Goal: Transaction & Acquisition: Purchase product/service

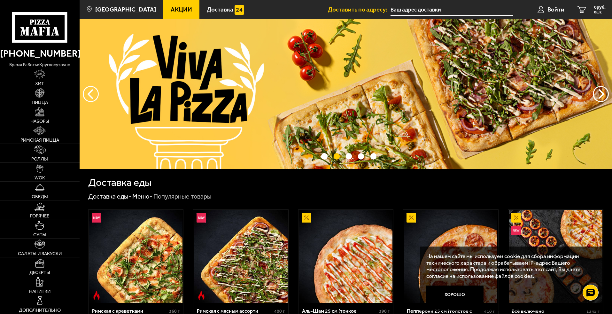
click at [44, 116] on img at bounding box center [39, 111] width 9 height 9
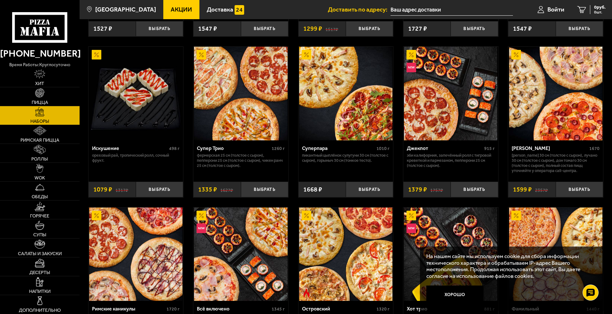
scroll to position [352, 0]
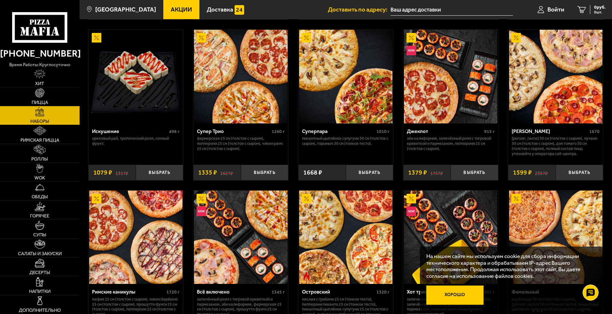
click at [460, 296] on button "Хорошо" at bounding box center [455, 294] width 58 height 19
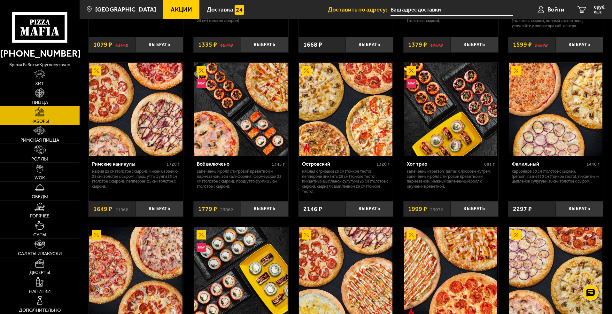
scroll to position [511, 0]
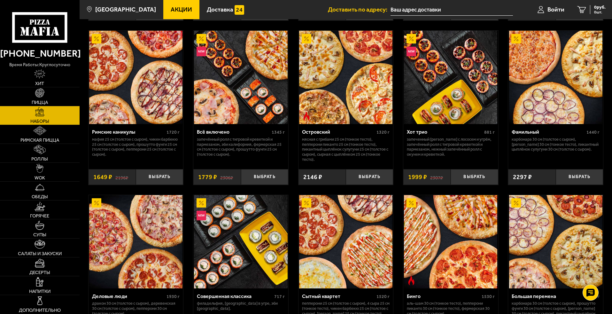
click at [423, 8] on input "text" at bounding box center [452, 10] width 122 height 12
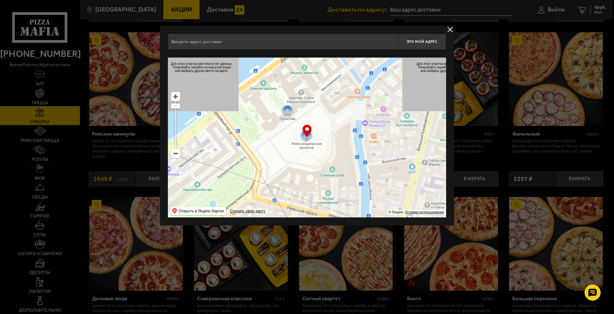
click at [235, 43] on input "text" at bounding box center [283, 42] width 230 height 16
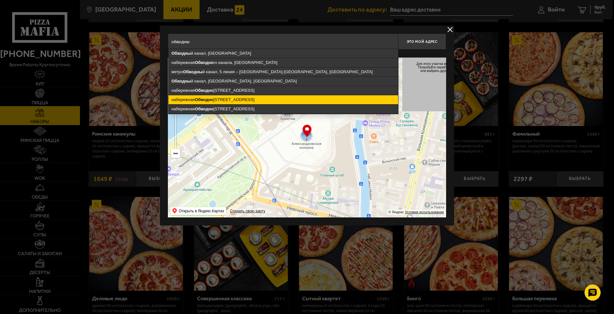
click at [226, 100] on ymaps "[STREET_ADDRESS]" at bounding box center [282, 99] width 229 height 9
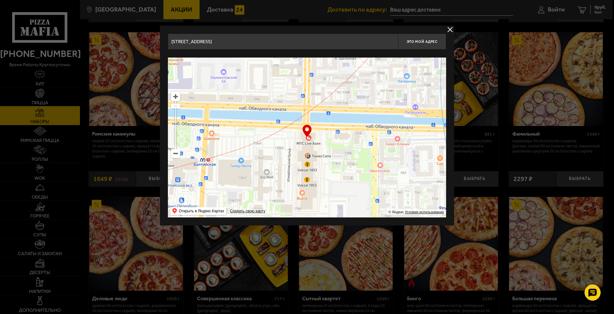
click at [277, 42] on input "[STREET_ADDRESS]" at bounding box center [283, 42] width 230 height 16
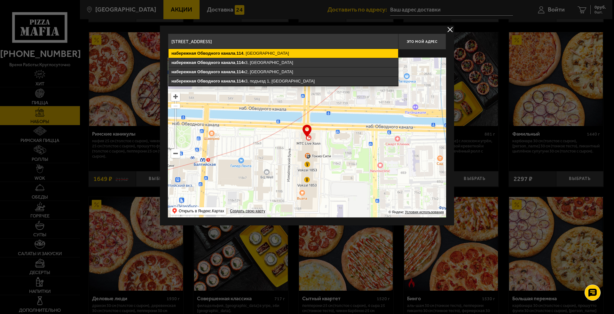
type input "[STREET_ADDRESS]"
click at [271, 53] on ymaps "[STREET_ADDRESS]" at bounding box center [282, 53] width 229 height 9
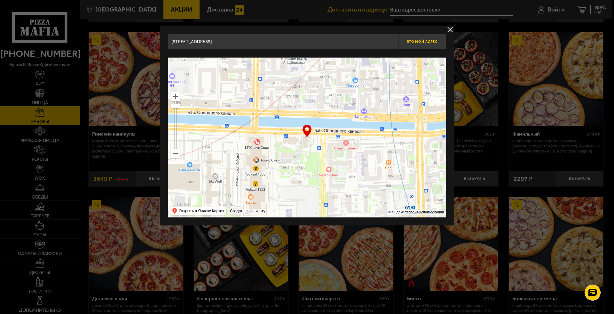
click at [426, 42] on span "Это мой адрес" at bounding box center [422, 42] width 31 height 4
type input "[STREET_ADDRESS]"
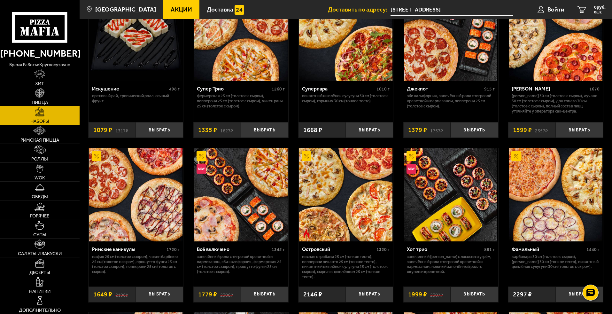
scroll to position [384, 0]
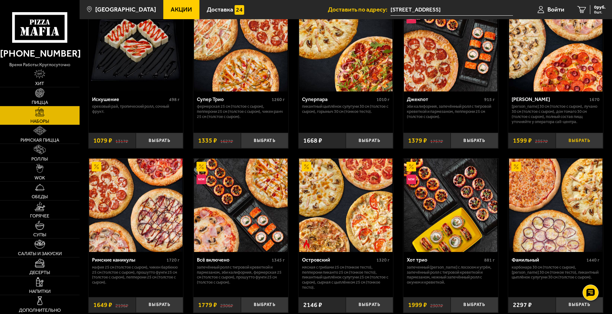
click at [583, 148] on button "Выбрать" at bounding box center [579, 141] width 47 height 16
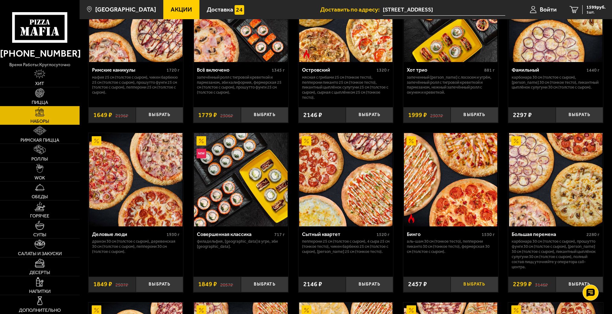
scroll to position [586, 0]
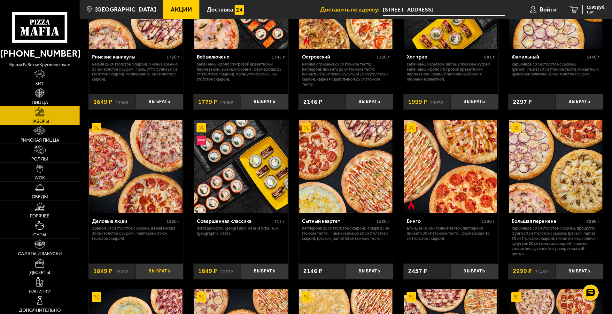
click at [162, 279] on button "Выбрать" at bounding box center [159, 271] width 47 height 16
click at [575, 9] on icon "2" at bounding box center [574, 9] width 9 height 7
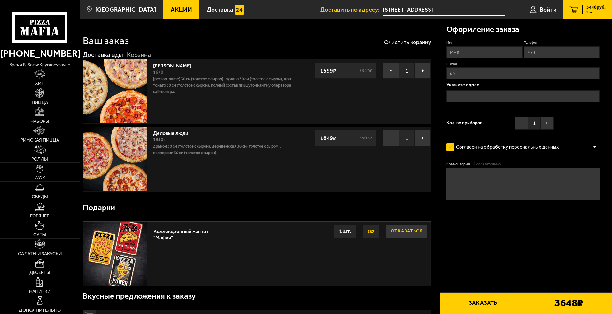
type input "[STREET_ADDRESS]"
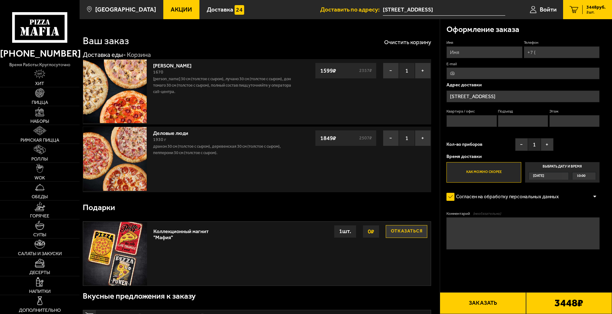
click at [477, 58] on input "Имя" at bounding box center [484, 52] width 76 height 12
type input "[PERSON_NAME]"
click at [524, 58] on input "Телефон" at bounding box center [562, 52] width 76 height 12
type input "[PHONE_NUMBER]"
click at [489, 79] on input "E-mail" at bounding box center [522, 73] width 153 height 12
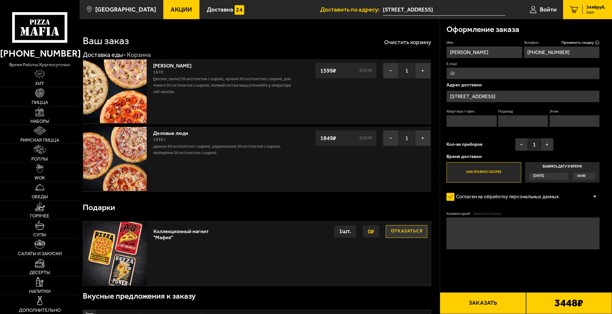
type input "[EMAIL_ADDRESS][DOMAIN_NAME]"
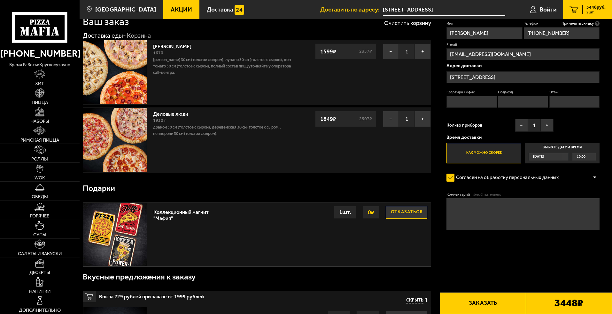
scroll to position [32, 0]
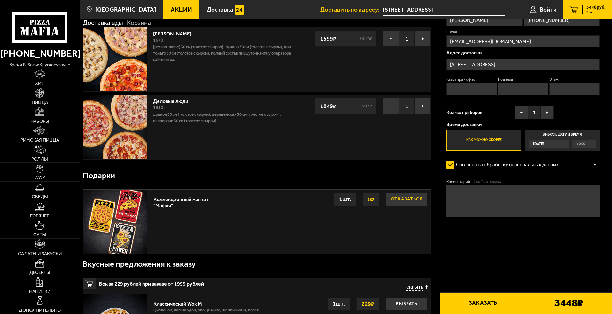
click at [476, 95] on input "Квартира / офис" at bounding box center [471, 89] width 50 height 12
type input "207"
click at [549, 95] on input "Этаж" at bounding box center [574, 89] width 50 height 12
type input "2"
click at [548, 95] on input "Подъезд" at bounding box center [523, 89] width 50 height 12
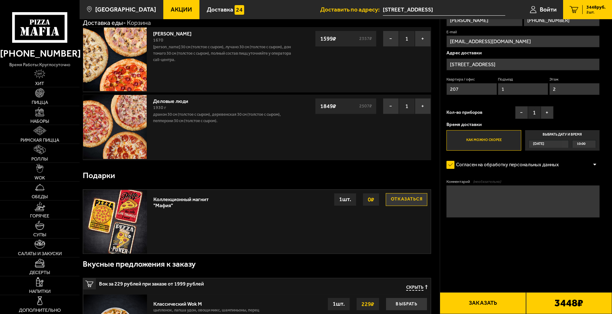
type input "1"
click at [577, 151] on div "Имя [PERSON_NAME] Телефон Применить скидку Вы будете зарегистрированы автоматич…" at bounding box center [522, 79] width 153 height 143
click at [544, 148] on span "[DATE]" at bounding box center [538, 143] width 11 height 7
click at [0, 0] on input "Выбрать дату и время [DATE] 10:00" at bounding box center [0, 0] width 0 height 0
click at [579, 148] on span "10:00" at bounding box center [581, 143] width 9 height 7
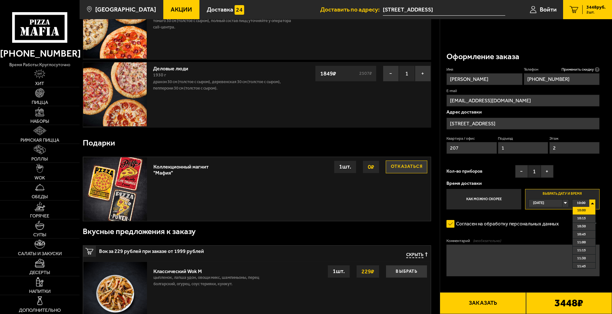
scroll to position [96, 0]
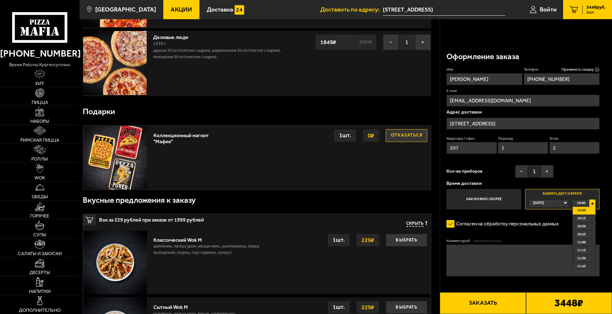
click at [579, 202] on span "10:00" at bounding box center [581, 202] width 9 height 7
click at [581, 181] on div "Время доставки Как можно скорее Выбрать дату и время [DATE] 10:00 [DATE] [DATE]…" at bounding box center [522, 195] width 153 height 28
click at [562, 200] on div "[DATE]" at bounding box center [546, 202] width 34 height 7
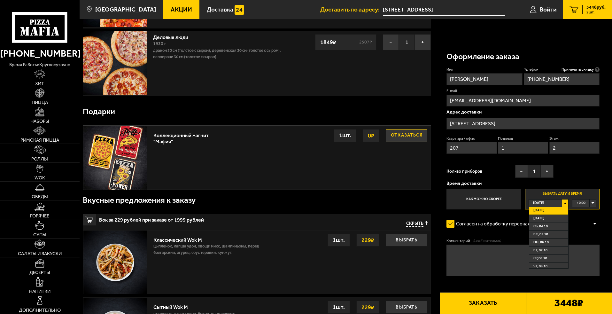
click at [545, 212] on span "[DATE]" at bounding box center [538, 210] width 11 height 7
click at [585, 201] on div "08:50" at bounding box center [583, 202] width 23 height 7
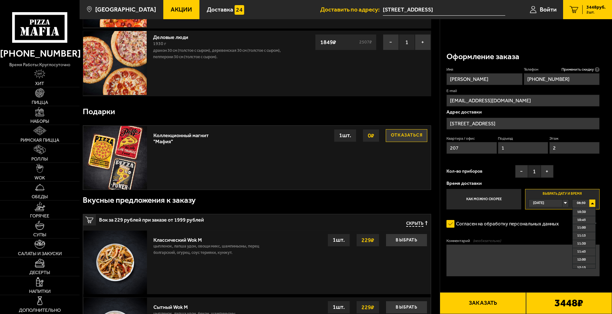
scroll to position [64, 0]
click at [581, 218] on ul "08:50 09:00 09:15 09:30 09:45 10:00 10:15 10:30 10:45 11:00 11:15 11:30 11:45 1…" at bounding box center [583, 238] width 23 height 62
click at [586, 201] on div "08:50" at bounding box center [583, 202] width 23 height 7
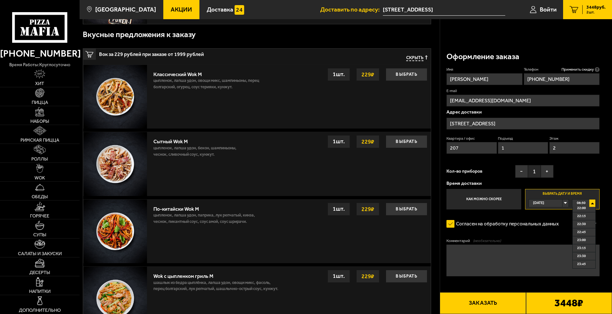
scroll to position [288, 0]
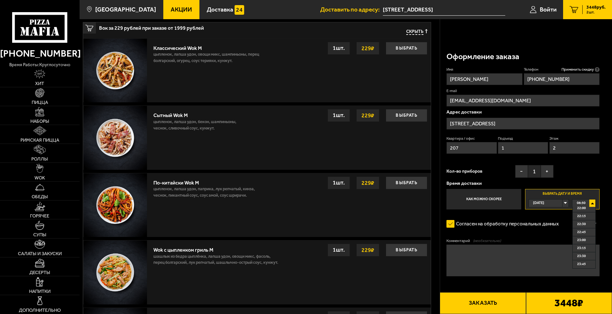
click at [580, 231] on ul "08:50 09:00 09:15 09:30 09:45 10:00 10:15 10:30 10:45 11:00 11:15 11:30 11:45 1…" at bounding box center [583, 238] width 23 height 62
click at [585, 201] on div "08:50" at bounding box center [583, 202] width 23 height 7
click at [581, 201] on span "08:50" at bounding box center [581, 202] width 9 height 7
click at [579, 202] on span "08:50" at bounding box center [581, 202] width 9 height 7
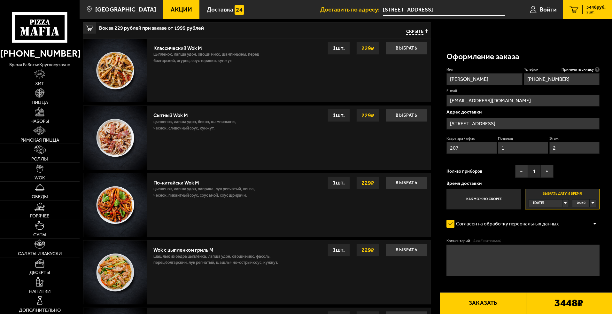
click at [576, 201] on div "08:50" at bounding box center [583, 202] width 23 height 7
click at [595, 221] on div at bounding box center [595, 223] width 10 height 5
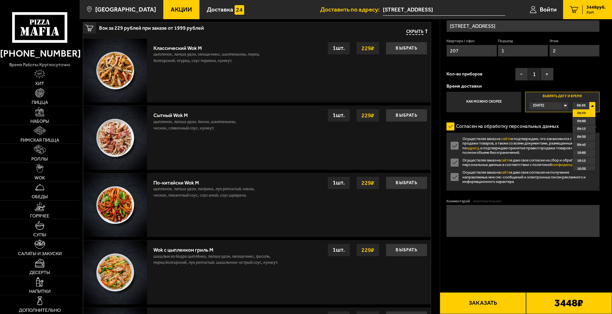
click at [577, 109] on span "08:50" at bounding box center [581, 105] width 9 height 7
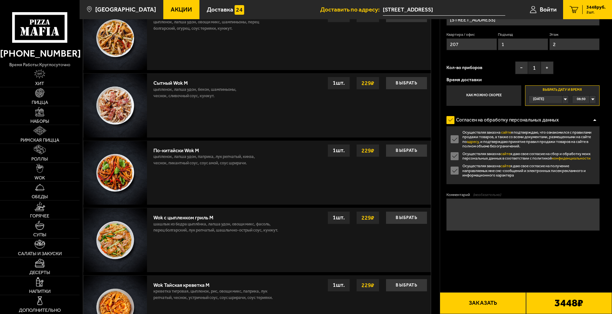
scroll to position [320, 0]
click at [577, 103] on span "08:50" at bounding box center [581, 99] width 9 height 7
click at [488, 106] on label "Как можно скорее" at bounding box center [483, 96] width 74 height 20
click at [0, 0] on input "Как можно скорее" at bounding box center [0, 0] width 0 height 0
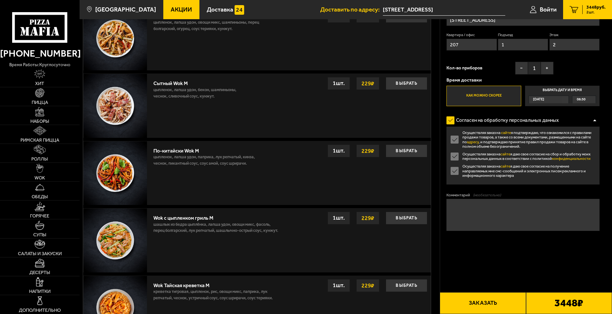
click at [543, 103] on span "[DATE]" at bounding box center [538, 99] width 11 height 7
click at [0, 0] on input "Выбрать дату и время [DATE] 08:50" at bounding box center [0, 0] width 0 height 0
click at [544, 103] on span "[DATE]" at bounding box center [538, 99] width 11 height 7
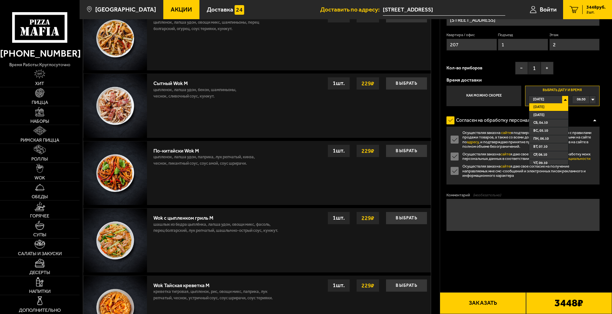
click at [545, 111] on span "[DATE]" at bounding box center [538, 107] width 11 height 7
click at [560, 106] on label "Выбрать дату и время [DATE] 08:51" at bounding box center [562, 96] width 74 height 20
click at [568, 106] on label "Выбрать дату и время [DATE] 08:51" at bounding box center [562, 96] width 74 height 20
click at [580, 106] on label "Выбрать дату и время [DATE] 08:51" at bounding box center [562, 96] width 74 height 20
click at [590, 106] on label "Выбрать дату и время [DATE] 08:51" at bounding box center [562, 96] width 74 height 20
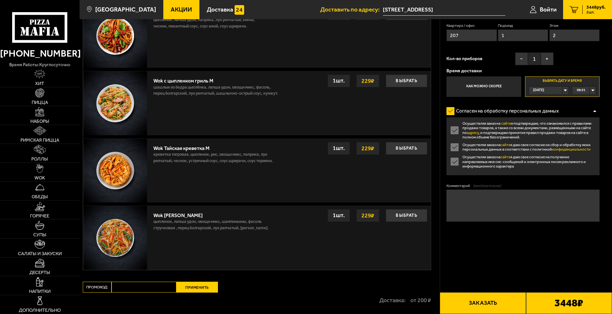
scroll to position [447, 0]
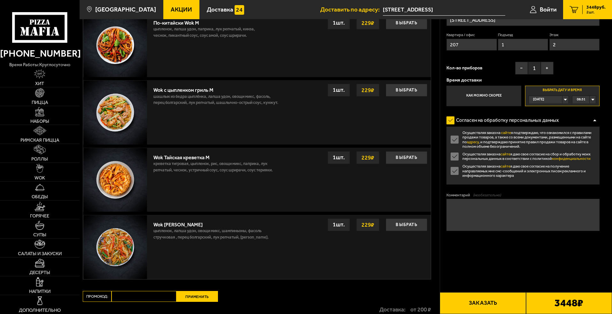
click at [585, 103] on div "08:51" at bounding box center [583, 99] width 23 height 7
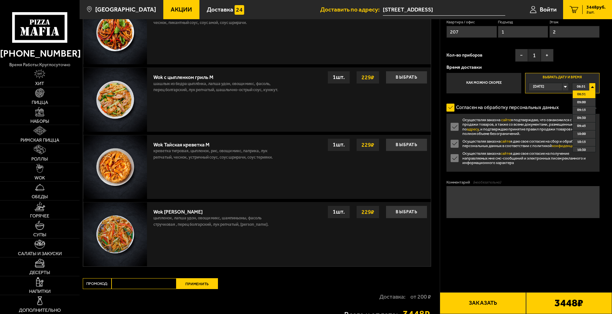
scroll to position [0, 6]
click at [585, 106] on li "09:00" at bounding box center [584, 102] width 23 height 8
click at [585, 90] on div "09:00" at bounding box center [583, 86] width 23 height 7
click at [584, 114] on li "09:15" at bounding box center [584, 110] width 23 height 8
click at [585, 90] on div "09:15" at bounding box center [583, 86] width 23 height 7
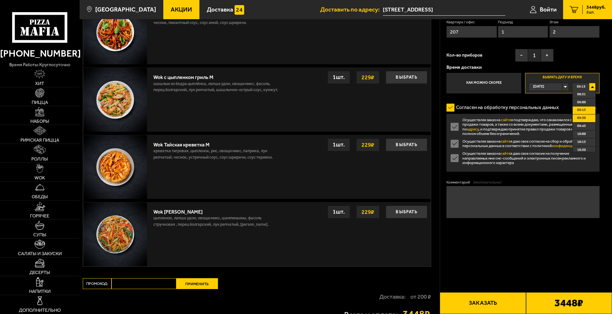
click at [584, 122] on li "09:30" at bounding box center [584, 118] width 23 height 8
click at [580, 90] on span "09:30" at bounding box center [581, 86] width 9 height 7
click at [585, 90] on div "09:30" at bounding box center [583, 86] width 23 height 7
click at [586, 90] on div "09:30" at bounding box center [583, 86] width 23 height 7
click at [582, 130] on li "09:45" at bounding box center [584, 126] width 23 height 8
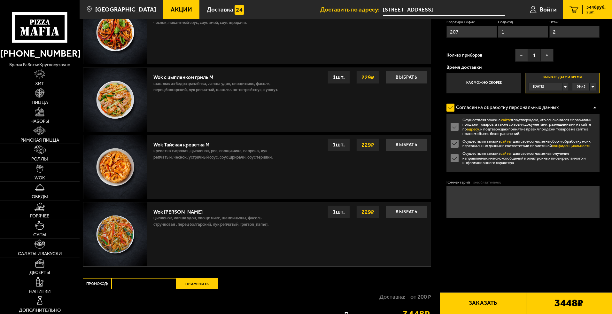
click at [584, 90] on div "09:45" at bounding box center [583, 86] width 23 height 7
click at [583, 138] on li "10:00" at bounding box center [584, 134] width 23 height 8
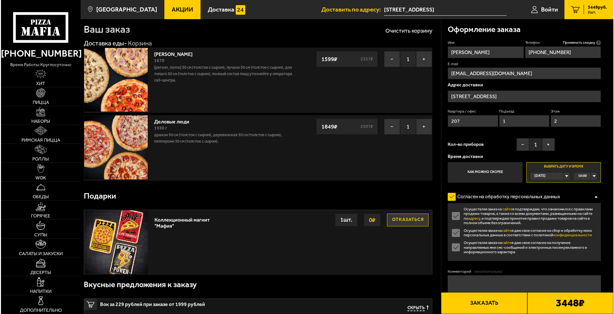
scroll to position [0, 0]
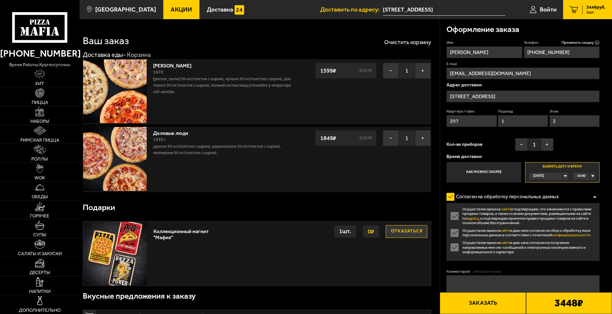
click at [482, 304] on button "Заказать" at bounding box center [483, 303] width 86 height 22
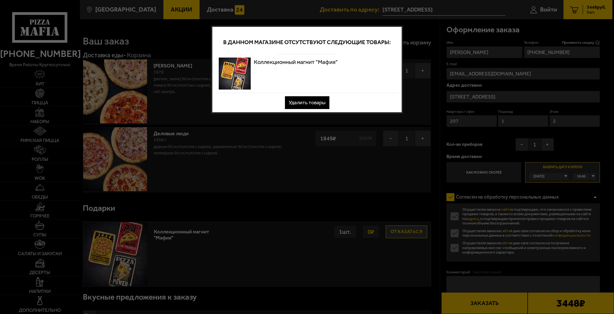
scroll to position [0, 0]
click at [251, 89] on img at bounding box center [235, 74] width 32 height 32
click at [237, 71] on img at bounding box center [235, 74] width 32 height 32
click at [159, 51] on div at bounding box center [307, 157] width 614 height 314
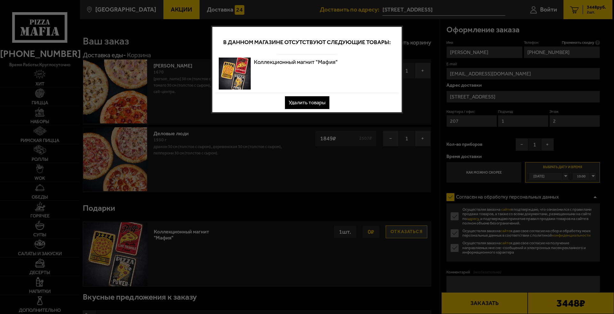
click at [170, 56] on div at bounding box center [307, 157] width 614 height 314
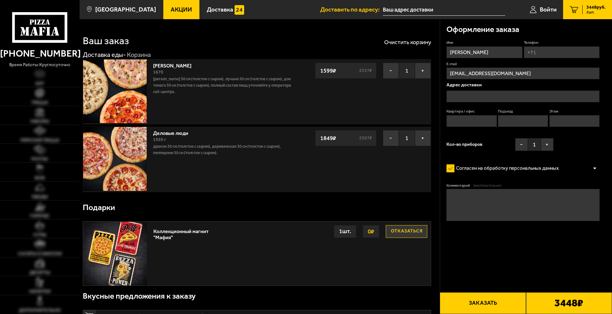
type input "[STREET_ADDRESS]"
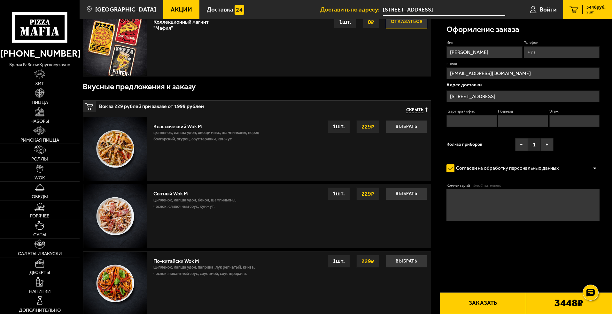
scroll to position [202, 0]
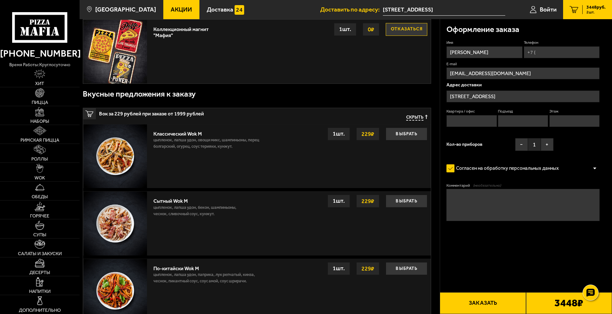
click at [572, 10] on icon "2" at bounding box center [574, 9] width 9 height 7
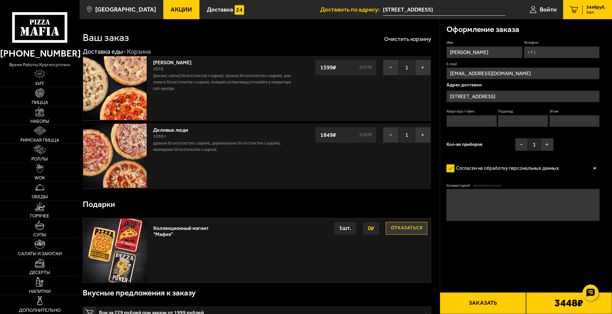
scroll to position [0, 0]
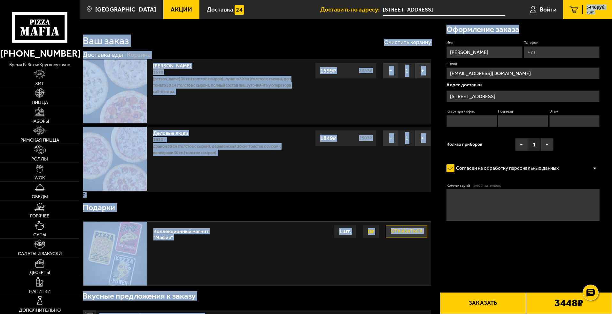
drag, startPoint x: 575, startPoint y: 8, endPoint x: 587, endPoint y: 50, distance: 43.7
click at [587, 40] on div "Оформление заказа" at bounding box center [522, 29] width 153 height 21
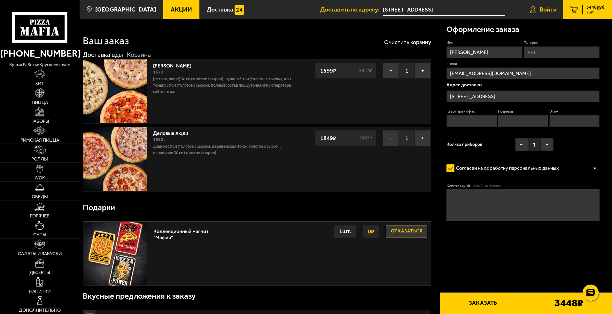
click at [547, 8] on span "Войти" at bounding box center [548, 9] width 17 height 6
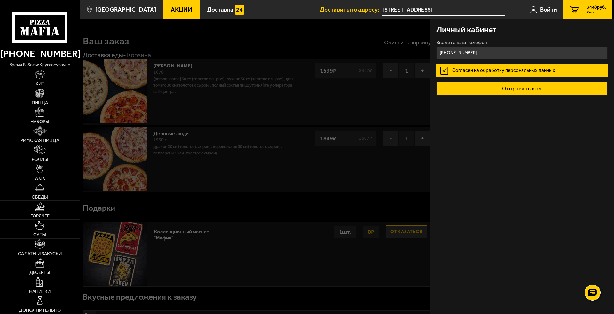
type input "[PHONE_NUMBER]"
click at [531, 96] on button "Отправить код" at bounding box center [521, 88] width 171 height 14
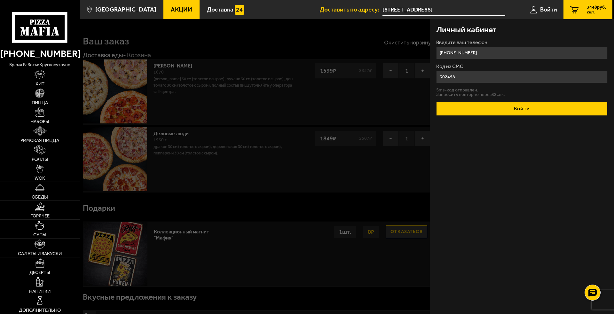
type input "302458"
click at [529, 116] on button "Войти" at bounding box center [521, 109] width 171 height 14
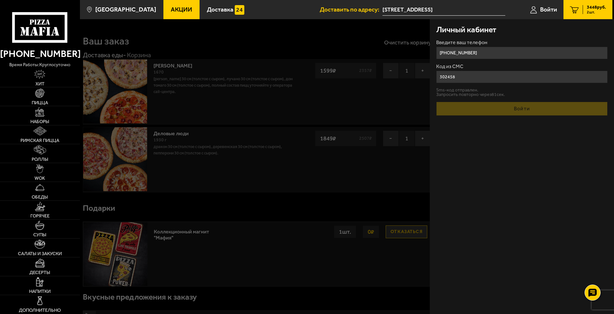
type input "207"
type input "1"
type input "2"
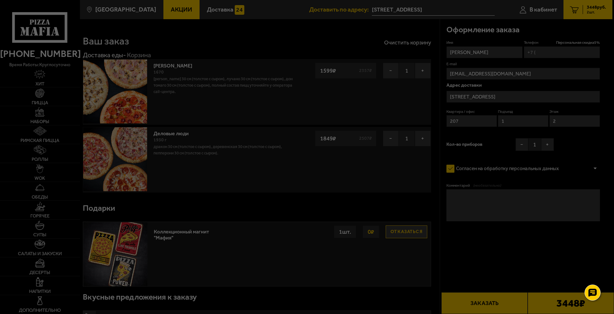
type input "[PHONE_NUMBER]"
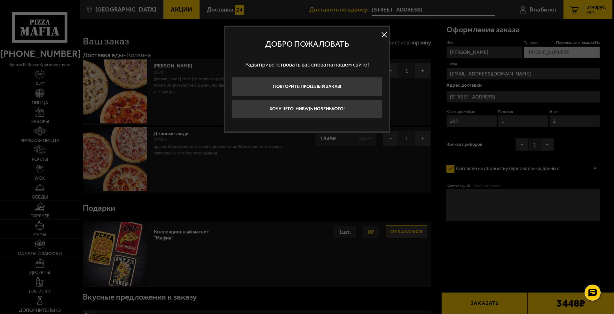
drag, startPoint x: 384, startPoint y: 34, endPoint x: 359, endPoint y: 182, distance: 150.5
click at [320, 96] on button "Повторить прошлый заказ!" at bounding box center [306, 86] width 151 height 19
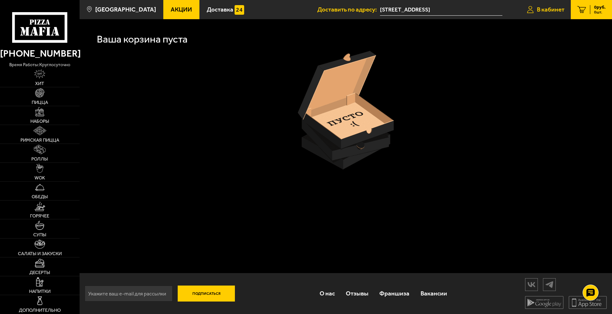
click at [550, 10] on span "В кабинет" at bounding box center [550, 9] width 27 height 6
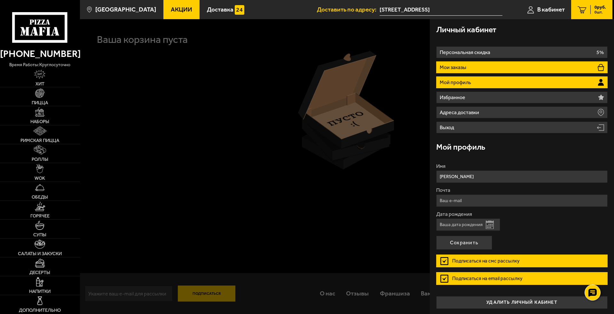
click at [565, 73] on li "Мои заказы" at bounding box center [521, 67] width 171 height 12
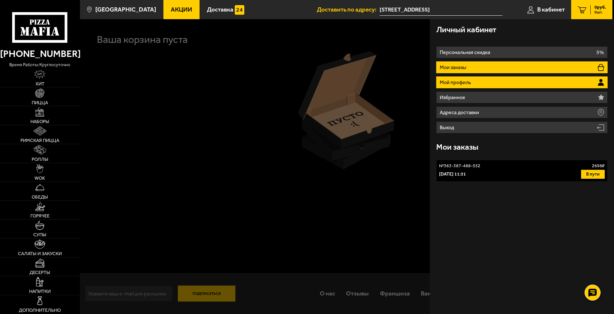
click at [526, 88] on li "Мой профиль" at bounding box center [521, 82] width 171 height 12
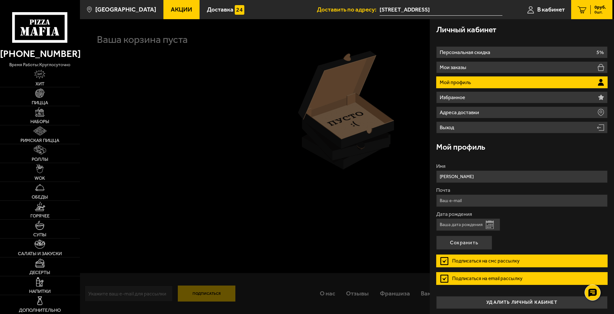
click at [474, 207] on input "Почта" at bounding box center [521, 200] width 171 height 12
type input "[EMAIL_ADDRESS][DOMAIN_NAME]"
click at [489, 229] on button "Открыть календарь" at bounding box center [489, 225] width 8 height 8
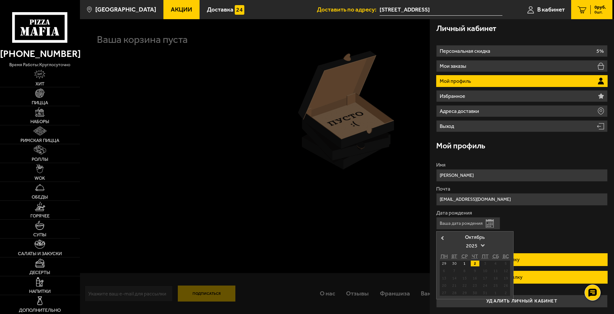
scroll to position [40, 0]
click at [481, 246] on span "2025" at bounding box center [475, 246] width 18 height 12
click at [474, 286] on link at bounding box center [474, 285] width 4 height 4
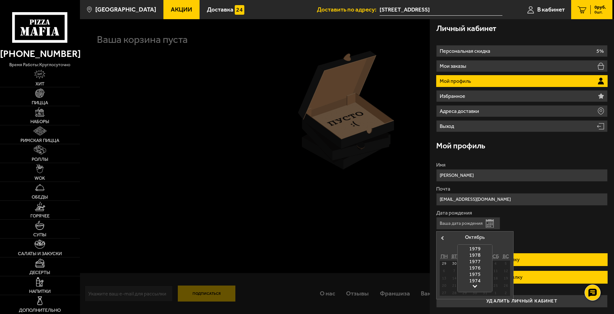
click at [473, 285] on link at bounding box center [474, 285] width 4 height 4
click at [473, 285] on div "1973" at bounding box center [474, 287] width 35 height 6
click at [473, 285] on div "25" at bounding box center [474, 286] width 9 height 6
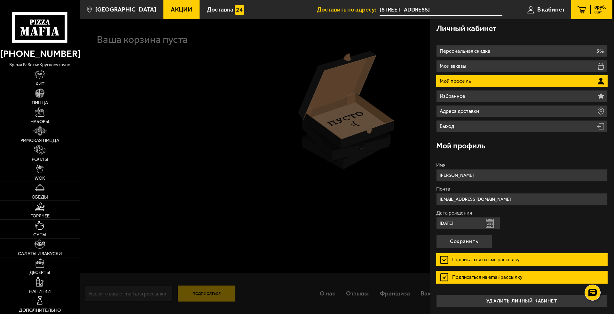
click at [488, 222] on button "Открыть календарь" at bounding box center [489, 223] width 8 height 8
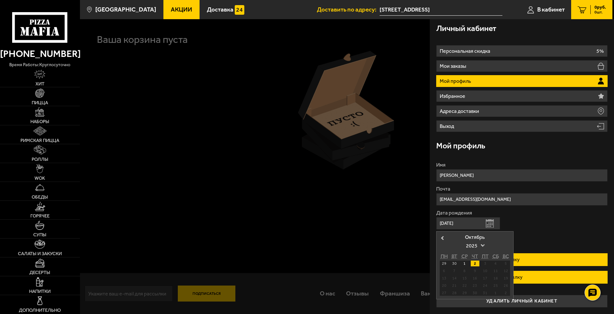
click at [482, 245] on span at bounding box center [482, 245] width 4 height 4
click at [473, 287] on div at bounding box center [474, 288] width 35 height 8
click at [472, 286] on div at bounding box center [474, 288] width 35 height 8
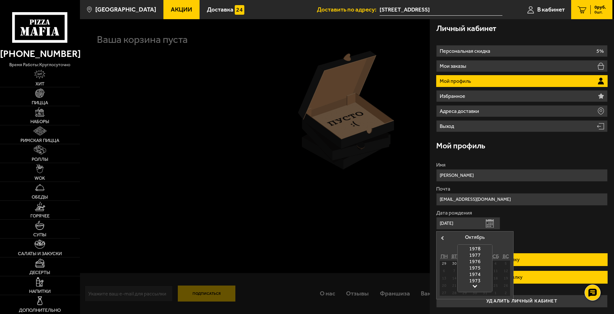
click at [472, 286] on div at bounding box center [474, 288] width 35 height 8
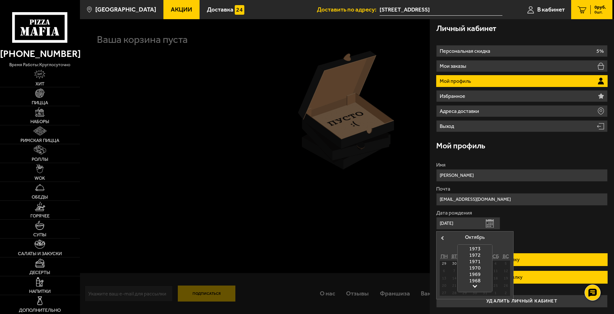
click at [472, 286] on div at bounding box center [474, 288] width 35 height 8
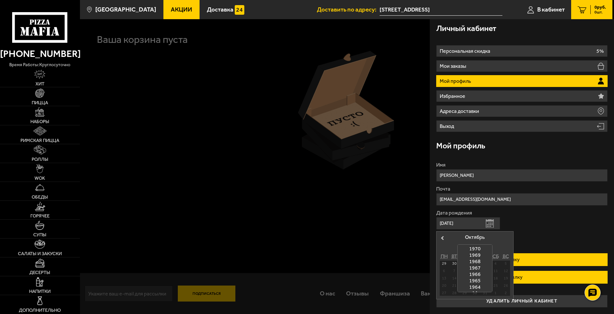
click at [475, 286] on div "1964" at bounding box center [474, 287] width 35 height 6
click at [485, 264] on div "2" at bounding box center [485, 263] width 9 height 6
type input "02.10.1964"
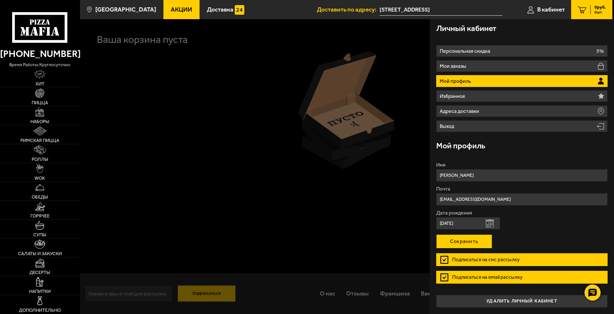
click at [463, 240] on button "Сохранить" at bounding box center [464, 241] width 56 height 14
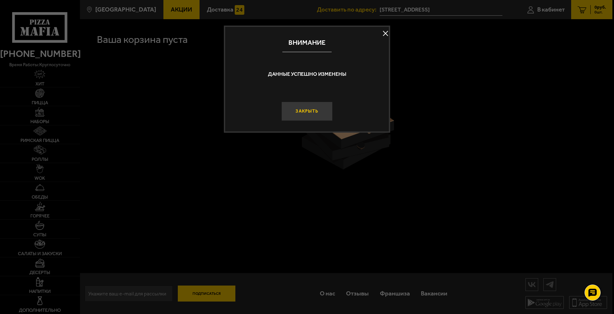
click at [312, 121] on button "Закрыть" at bounding box center [306, 111] width 51 height 19
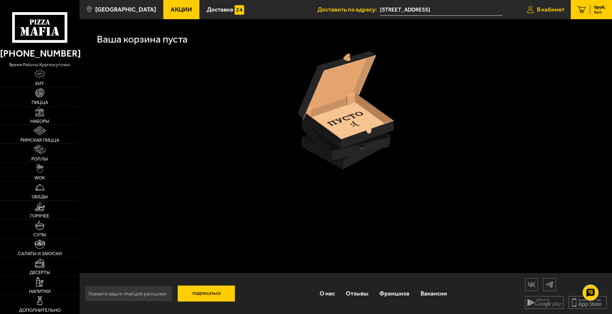
click at [541, 11] on span "В кабинет" at bounding box center [550, 9] width 27 height 6
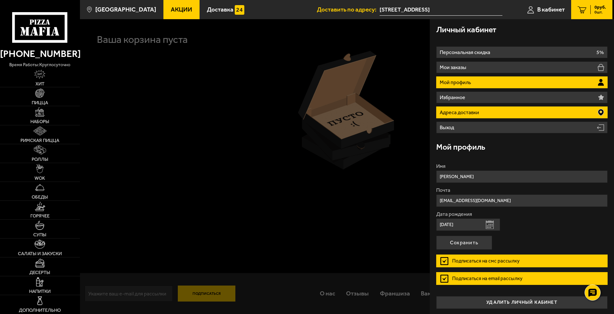
click at [480, 115] on p "Адреса доставки" at bounding box center [459, 112] width 41 height 5
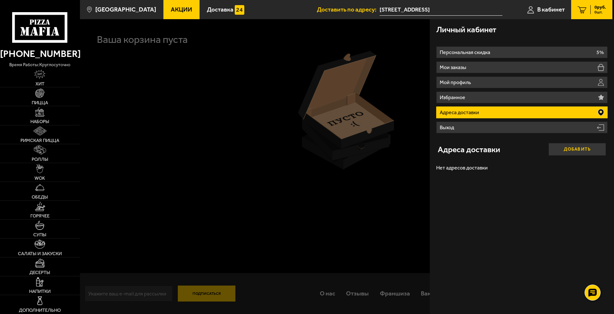
click at [573, 156] on button "Добавить" at bounding box center [577, 149] width 58 height 13
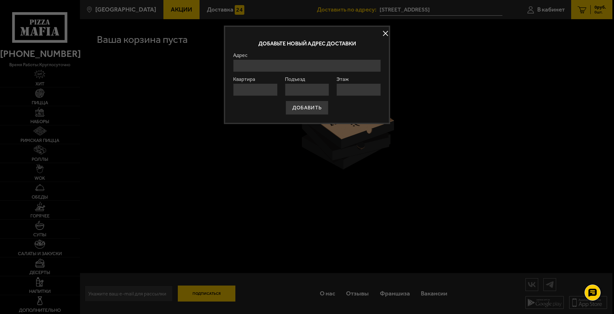
click at [250, 72] on input "Адрес" at bounding box center [307, 65] width 148 height 12
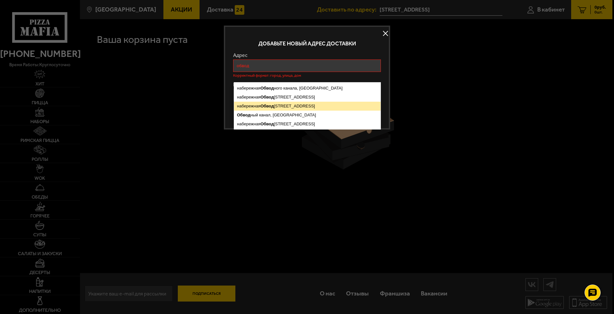
click at [300, 106] on ymaps "набережная Обвод ного канала, 118С, Санкт-Петербург" at bounding box center [307, 106] width 146 height 9
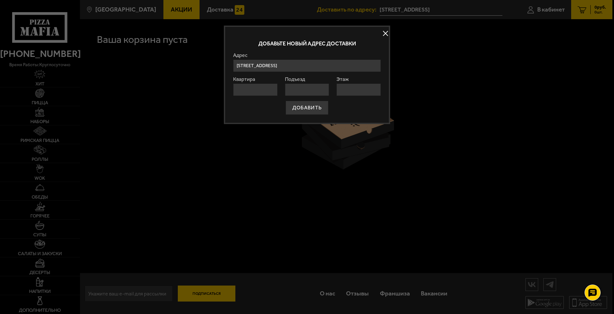
click at [353, 72] on input "[STREET_ADDRESS]" at bounding box center [307, 65] width 148 height 12
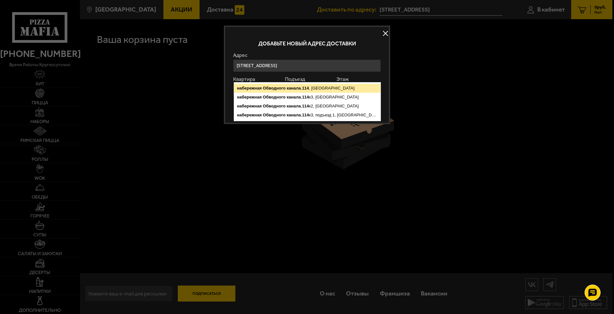
type input "[STREET_ADDRESS]"
click at [351, 89] on ymaps "[STREET_ADDRESS]" at bounding box center [307, 88] width 146 height 9
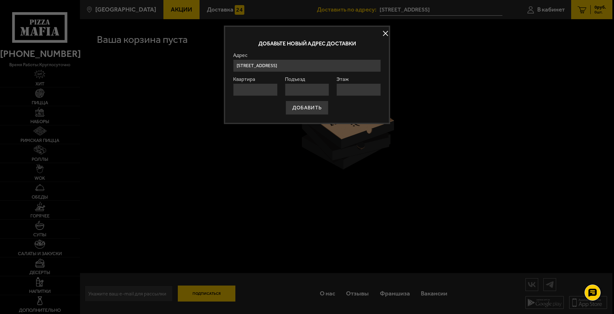
click at [257, 96] on input "Квартира" at bounding box center [255, 89] width 44 height 12
type input "207"
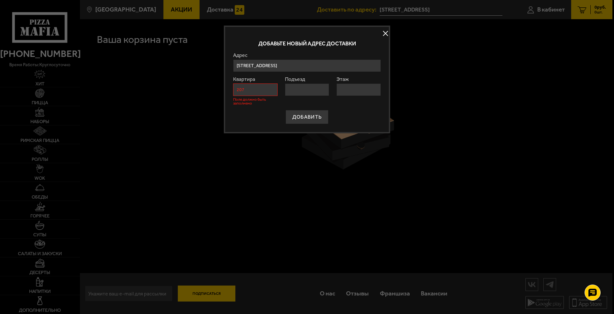
click at [297, 96] on input "Подъезд" at bounding box center [307, 89] width 44 height 12
type input "1"
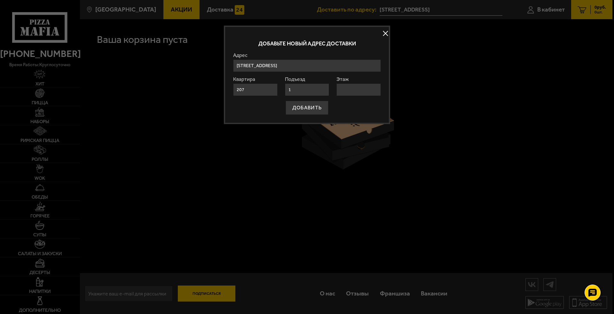
click at [356, 96] on input "Этаж" at bounding box center [358, 89] width 44 height 12
type input "2"
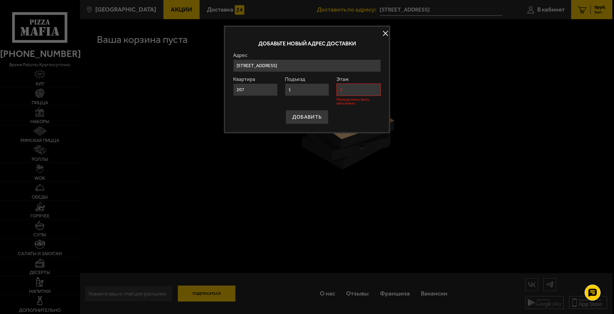
click at [351, 123] on div "ДОБАВИТЬ" at bounding box center [307, 117] width 148 height 14
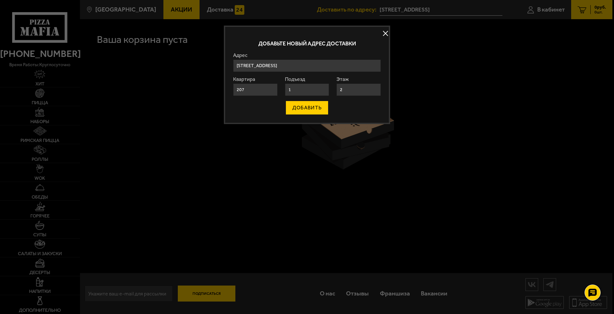
click at [307, 115] on button "ДОБАВИТЬ" at bounding box center [306, 108] width 43 height 14
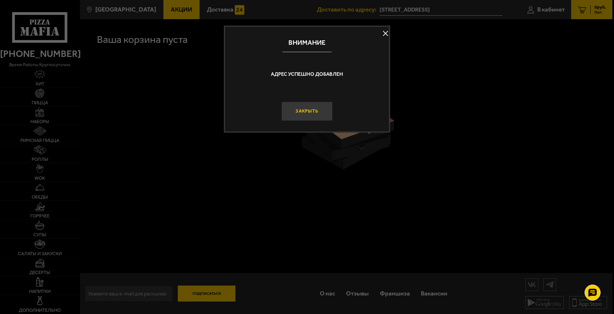
click at [309, 121] on button "Закрыть" at bounding box center [306, 111] width 51 height 19
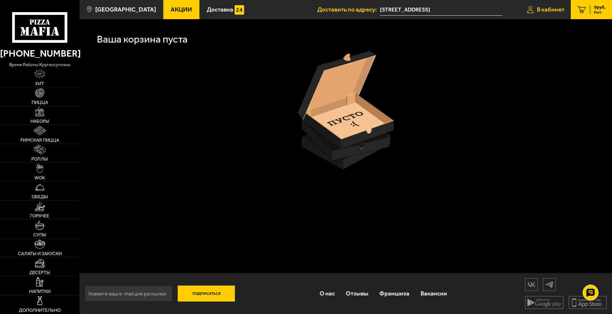
click at [556, 8] on span "В кабинет" at bounding box center [550, 9] width 27 height 6
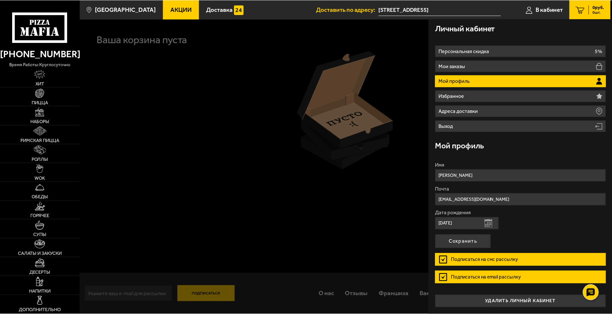
scroll to position [40, 0]
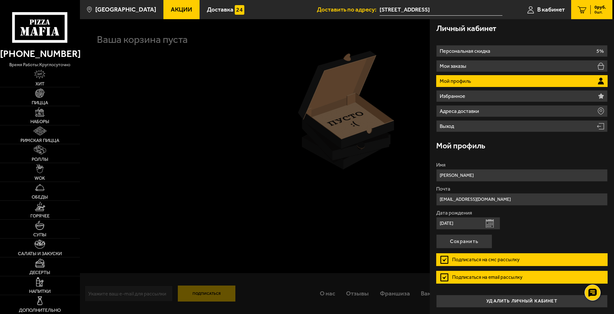
click at [445, 260] on label "Подписаться на смс рассылку" at bounding box center [521, 259] width 171 height 13
click at [0, 0] on input "Подписаться на смс рассылку" at bounding box center [0, 0] width 0 height 0
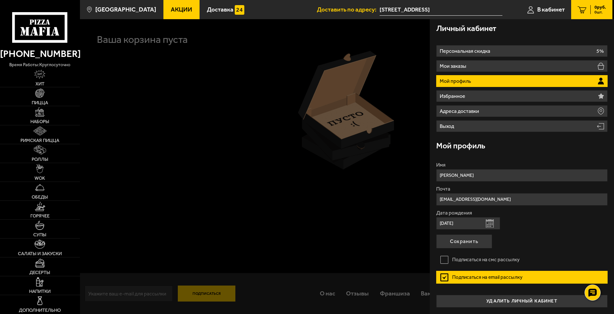
click at [442, 278] on label "Подписаться на email рассылку" at bounding box center [521, 277] width 171 height 13
click at [0, 0] on input "Подписаться на email рассылку" at bounding box center [0, 0] width 0 height 0
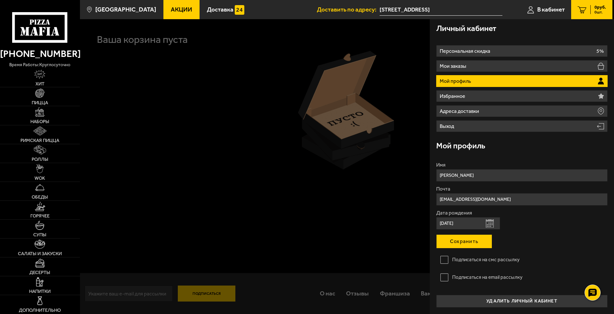
click at [472, 240] on button "Сохранить" at bounding box center [464, 241] width 56 height 14
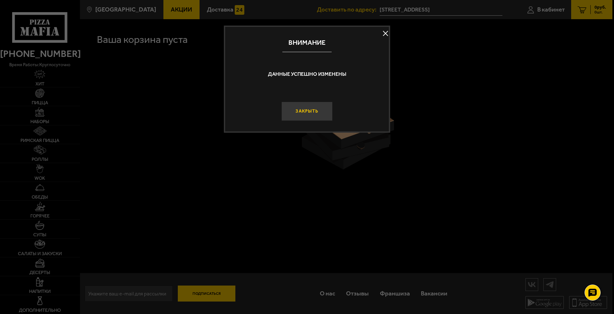
click at [314, 121] on button "Закрыть" at bounding box center [306, 111] width 51 height 19
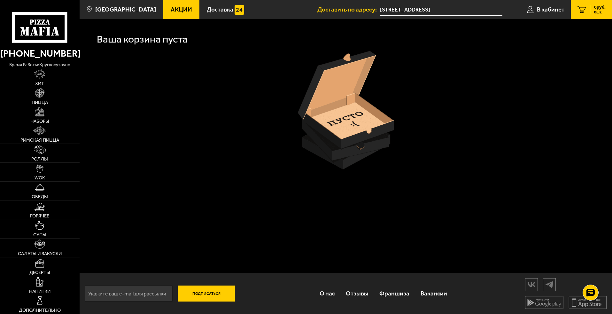
click at [49, 124] on span "Наборы" at bounding box center [39, 121] width 19 height 5
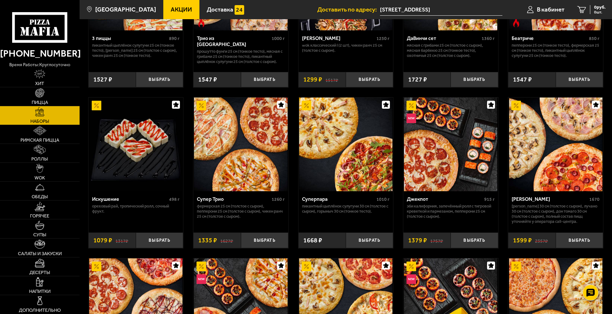
scroll to position [320, 0]
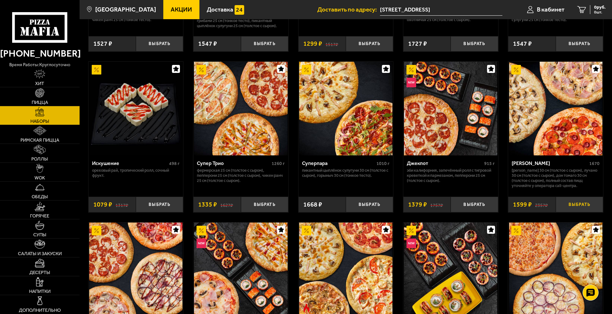
click at [582, 212] on button "Выбрать" at bounding box center [579, 205] width 47 height 16
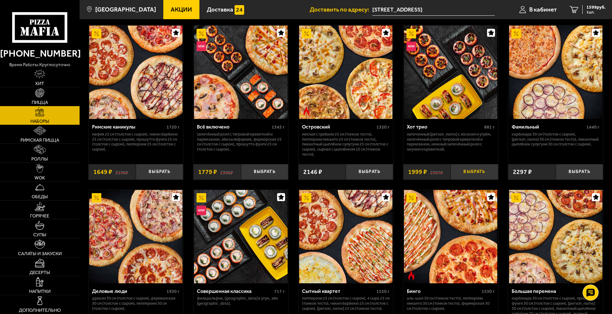
scroll to position [607, 0]
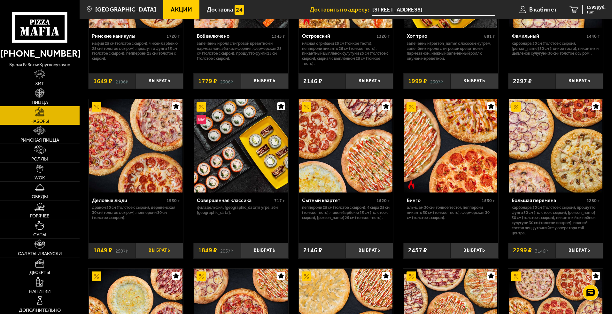
click at [158, 258] on button "Выбрать" at bounding box center [159, 251] width 47 height 16
click at [595, 9] on span "3448 руб." at bounding box center [595, 7] width 19 height 4
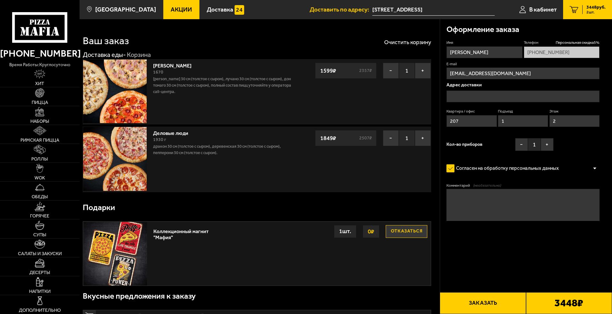
type input "[STREET_ADDRESS]"
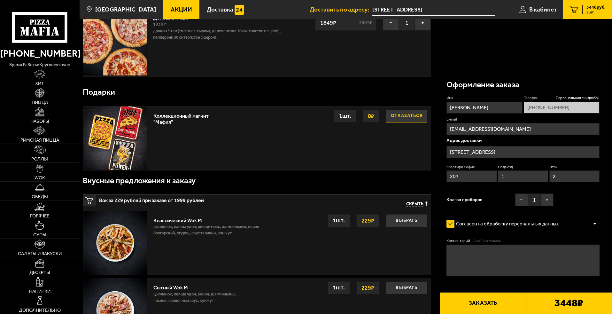
scroll to position [128, 0]
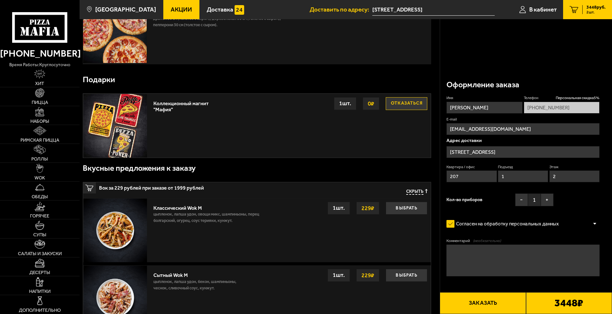
click at [496, 250] on textarea "Комментарий (необязательно)" at bounding box center [522, 260] width 153 height 32
type textarea "по прибытии курьера с заказом позвонить мне по телефону"
click at [485, 303] on button "Заказать" at bounding box center [483, 303] width 86 height 22
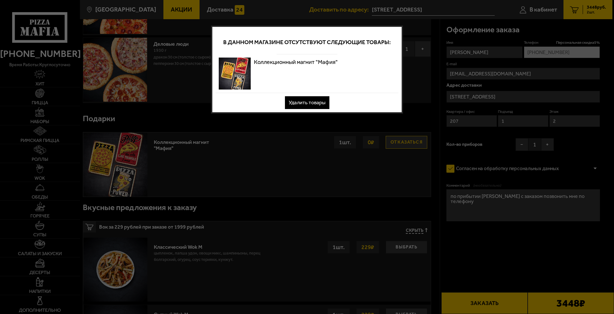
scroll to position [0, 0]
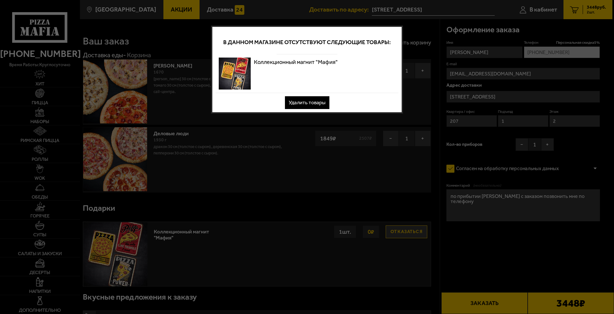
click at [251, 89] on img at bounding box center [235, 74] width 32 height 32
click at [240, 9] on div at bounding box center [307, 157] width 614 height 314
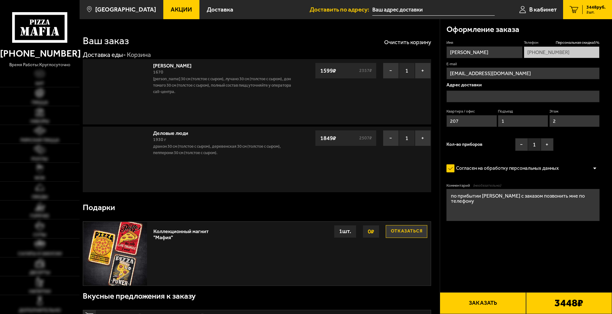
type input "[STREET_ADDRESS]"
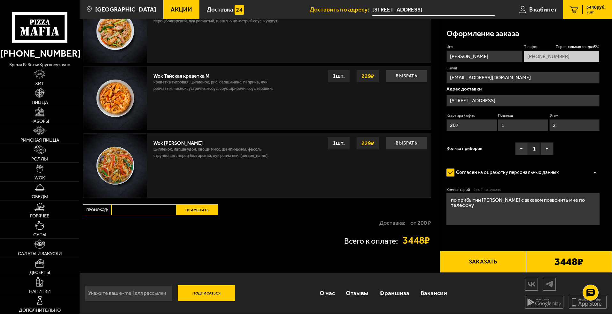
scroll to position [612, 0]
click at [571, 260] on b "3448 ₽" at bounding box center [568, 262] width 29 height 10
click at [595, 175] on div at bounding box center [595, 172] width 10 height 5
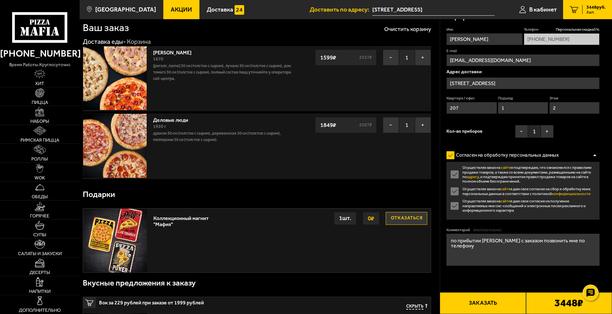
scroll to position [0, 0]
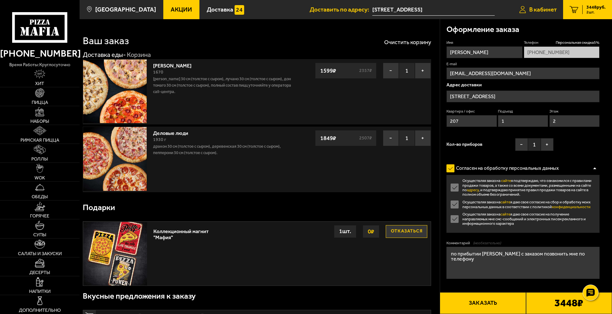
click at [538, 8] on span "В кабинет" at bounding box center [542, 9] width 27 height 6
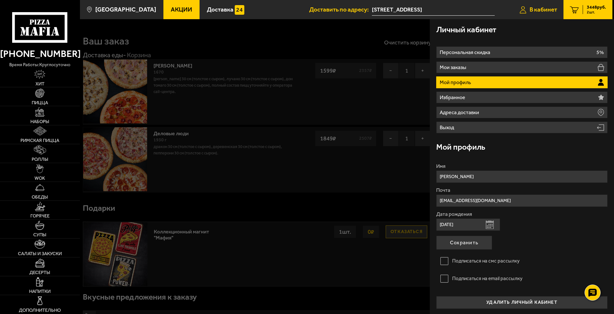
type input "[PHONE_NUMBER]"
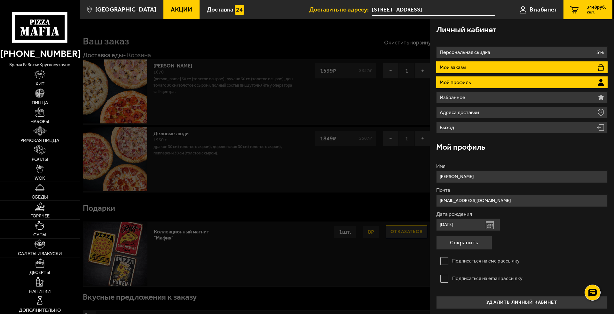
click at [589, 73] on li "Мои заказы" at bounding box center [521, 67] width 171 height 12
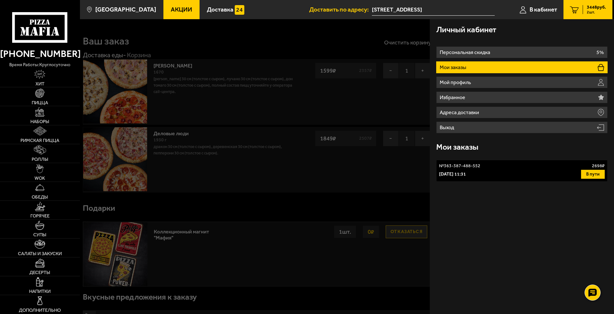
click at [589, 73] on li "Мои заказы" at bounding box center [521, 67] width 171 height 12
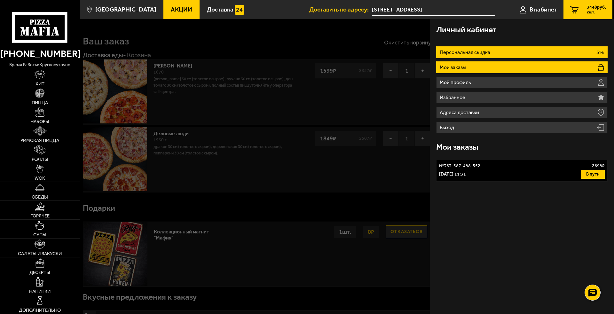
click at [519, 58] on li "Персональная скидка 5%" at bounding box center [521, 52] width 171 height 12
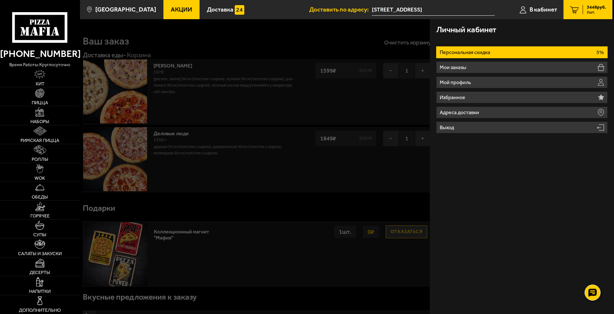
click at [592, 10] on span "2 шт." at bounding box center [595, 12] width 19 height 4
click at [580, 10] on link "2 3448 руб. 2 шт." at bounding box center [587, 9] width 49 height 19
click at [224, 153] on div at bounding box center [387, 176] width 614 height 314
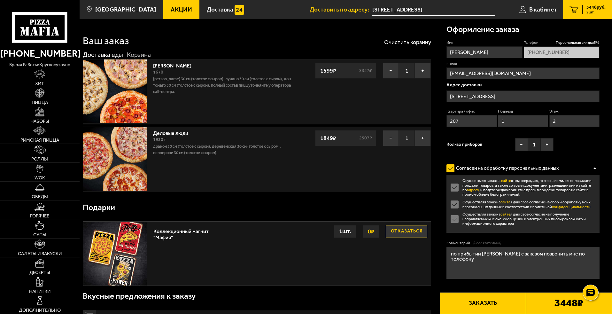
click at [224, 153] on div "Деловые люди 1930 г Дракон 30 см (толстое с сыром), Деревенская 30 см (толстое …" at bounding box center [224, 143] width 142 height 26
click at [572, 9] on icon "2" at bounding box center [574, 9] width 9 height 7
click at [577, 9] on icon "2" at bounding box center [574, 9] width 9 height 7
click at [576, 9] on icon "2" at bounding box center [574, 9] width 9 height 7
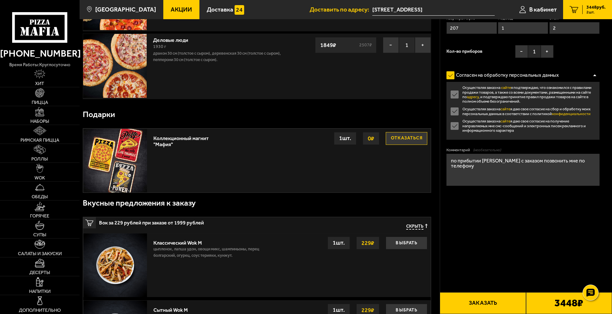
scroll to position [96, 0]
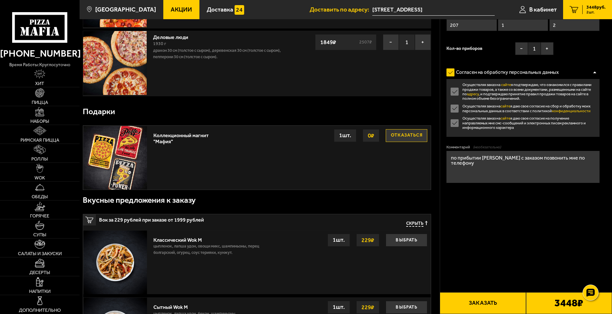
click at [413, 227] on span "Скрыть" at bounding box center [414, 224] width 17 height 6
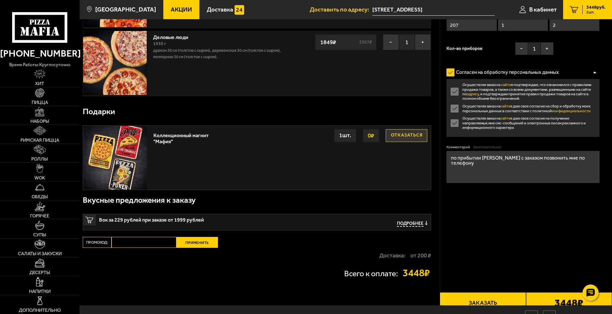
click at [356, 142] on div "1 шт." at bounding box center [345, 135] width 22 height 13
click at [407, 142] on button "Отказаться" at bounding box center [407, 135] width 42 height 13
click at [594, 75] on div at bounding box center [595, 72] width 10 height 5
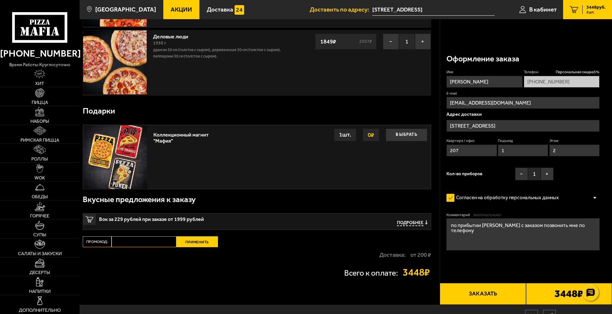
scroll to position [0, 0]
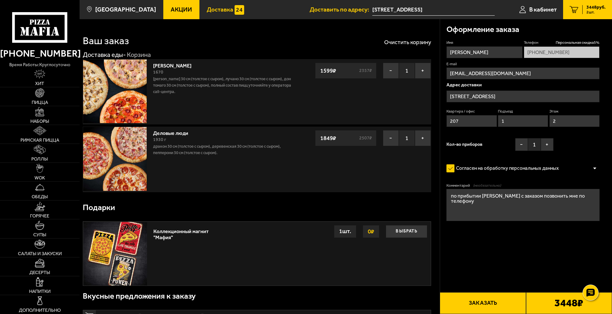
click at [230, 9] on span "Доставка" at bounding box center [220, 9] width 27 height 6
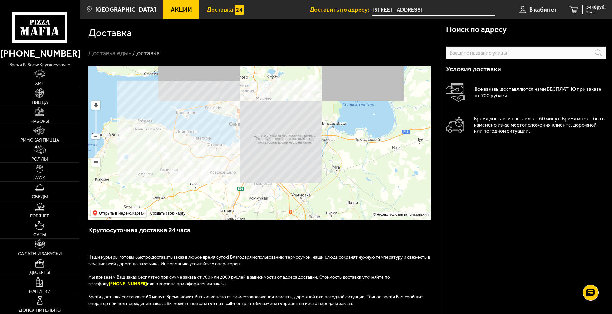
click at [513, 59] on input "text" at bounding box center [526, 52] width 160 height 13
click at [494, 59] on input "text" at bounding box center [526, 52] width 160 height 13
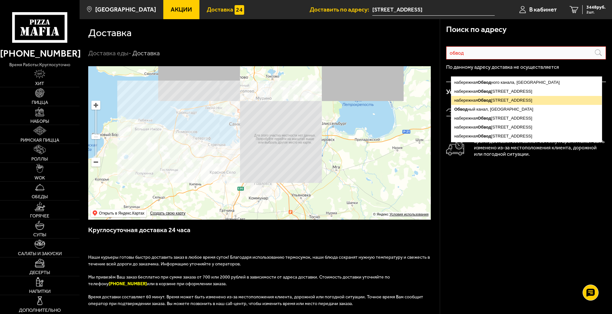
click at [546, 101] on ymaps "набережная Обвод ного канала, 118С, Санкт-Петербург" at bounding box center [526, 100] width 151 height 9
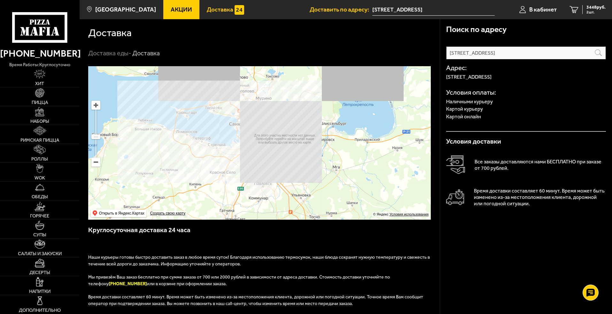
click at [542, 59] on input "набережная Обводного канала, 118С" at bounding box center [526, 52] width 160 height 13
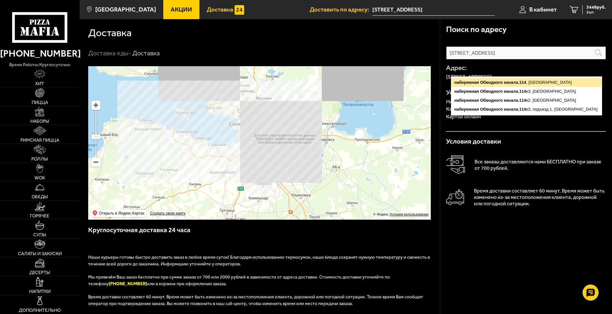
click at [537, 82] on ymaps "[STREET_ADDRESS]" at bounding box center [526, 82] width 151 height 9
type input "[STREET_ADDRESS]"
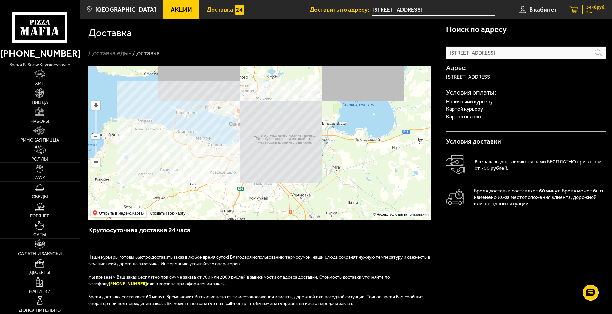
click at [574, 10] on icon "2" at bounding box center [574, 9] width 9 height 7
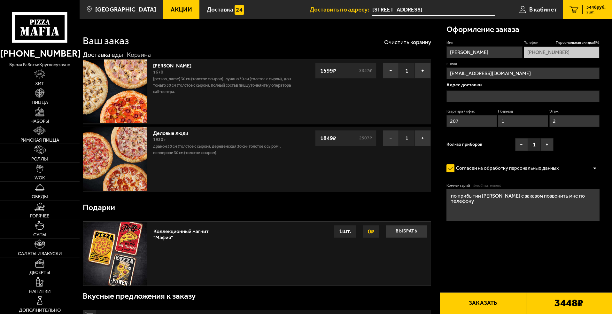
type input "[STREET_ADDRESS]"
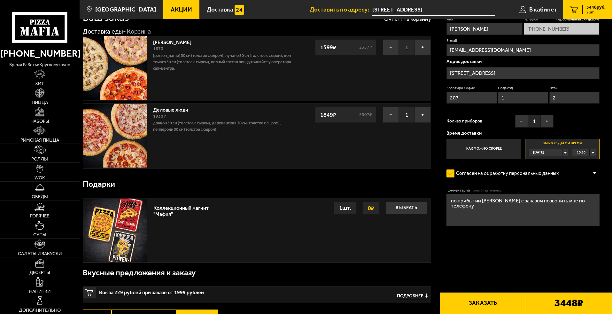
scroll to position [32, 0]
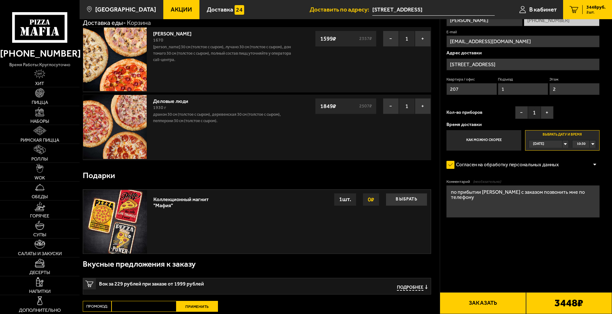
click at [544, 148] on span "[DATE]" at bounding box center [538, 143] width 11 height 7
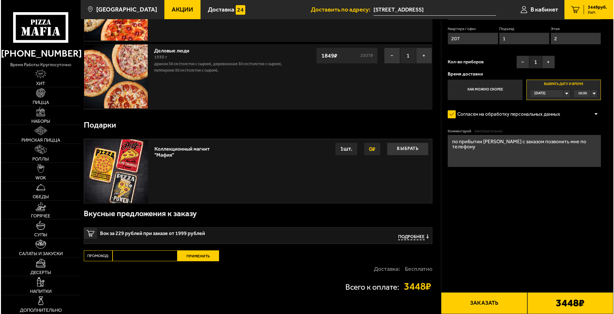
scroll to position [96, 0]
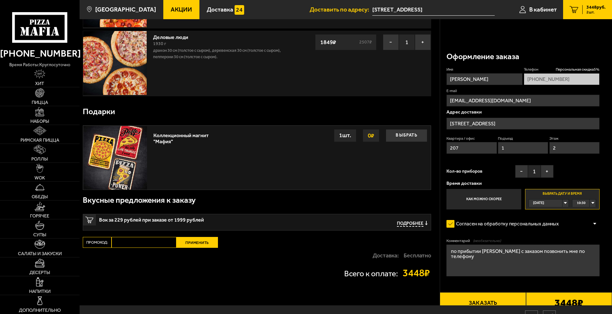
click at [480, 193] on label "Как можно скорее" at bounding box center [483, 199] width 74 height 20
click at [0, 0] on input "Как можно скорее" at bounding box center [0, 0] width 0 height 0
click at [487, 304] on button "Заказать" at bounding box center [483, 303] width 86 height 22
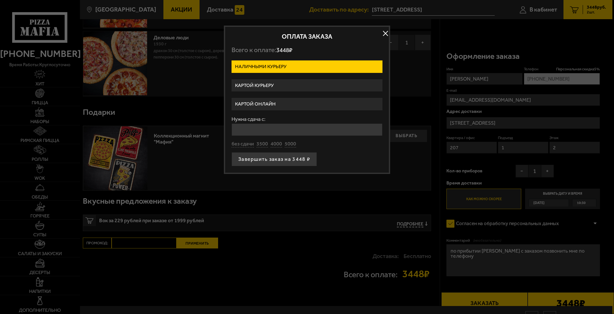
click at [299, 92] on label "Картой курьеру" at bounding box center [306, 85] width 151 height 12
click at [0, 0] on input "Картой курьеру" at bounding box center [0, 0] width 0 height 0
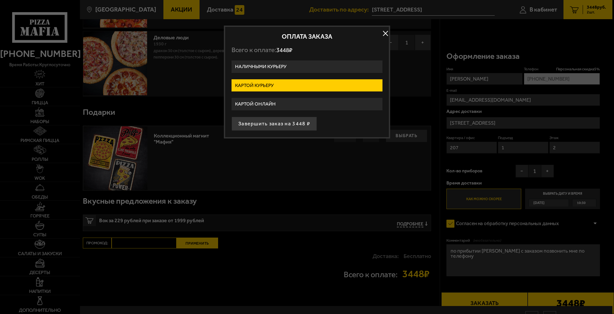
click at [267, 109] on label "Картой онлайн" at bounding box center [306, 104] width 151 height 12
click at [0, 0] on input "Картой онлайн" at bounding box center [0, 0] width 0 height 0
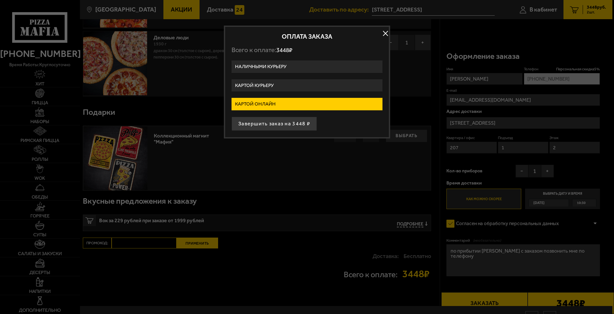
click at [270, 89] on label "Картой курьеру" at bounding box center [306, 85] width 151 height 12
click at [0, 0] on input "Картой курьеру" at bounding box center [0, 0] width 0 height 0
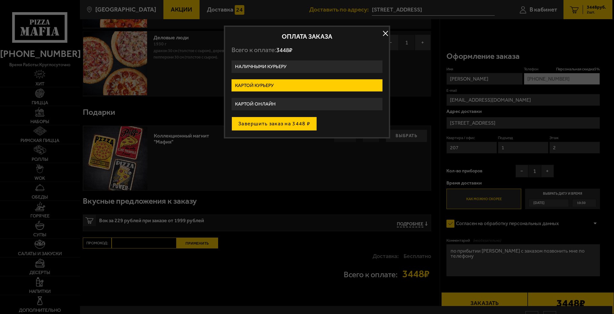
click at [259, 128] on button "Завершить заказ на 3448 ₽" at bounding box center [273, 124] width 85 height 14
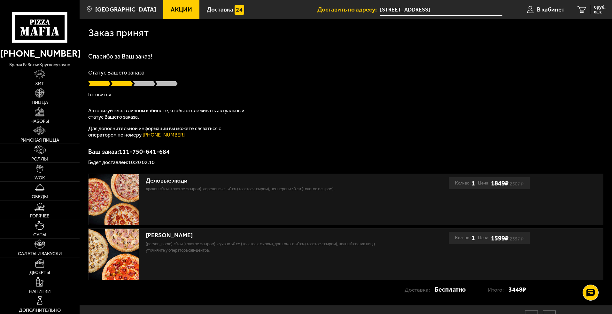
click at [161, 87] on span at bounding box center [166, 84] width 22 height 6
click at [131, 87] on span at bounding box center [122, 84] width 22 height 6
click at [133, 87] on span at bounding box center [144, 84] width 22 height 6
click at [186, 120] on p "Авторизуйтесь в личном кабинете, чтобы отслеживать актуальный статус Вашего зак…" at bounding box center [168, 113] width 160 height 13
click at [554, 9] on span "В кабинет" at bounding box center [550, 9] width 27 height 6
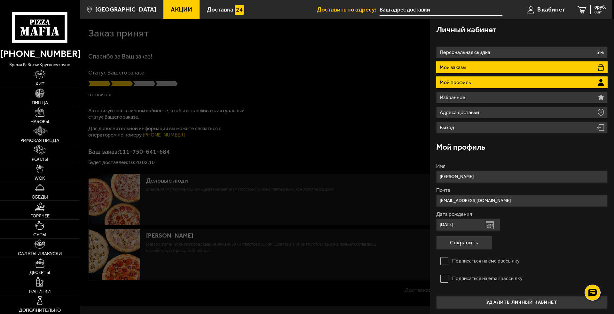
click at [594, 73] on li "Мои заказы" at bounding box center [521, 67] width 171 height 12
